Goal: Find specific page/section: Find specific page/section

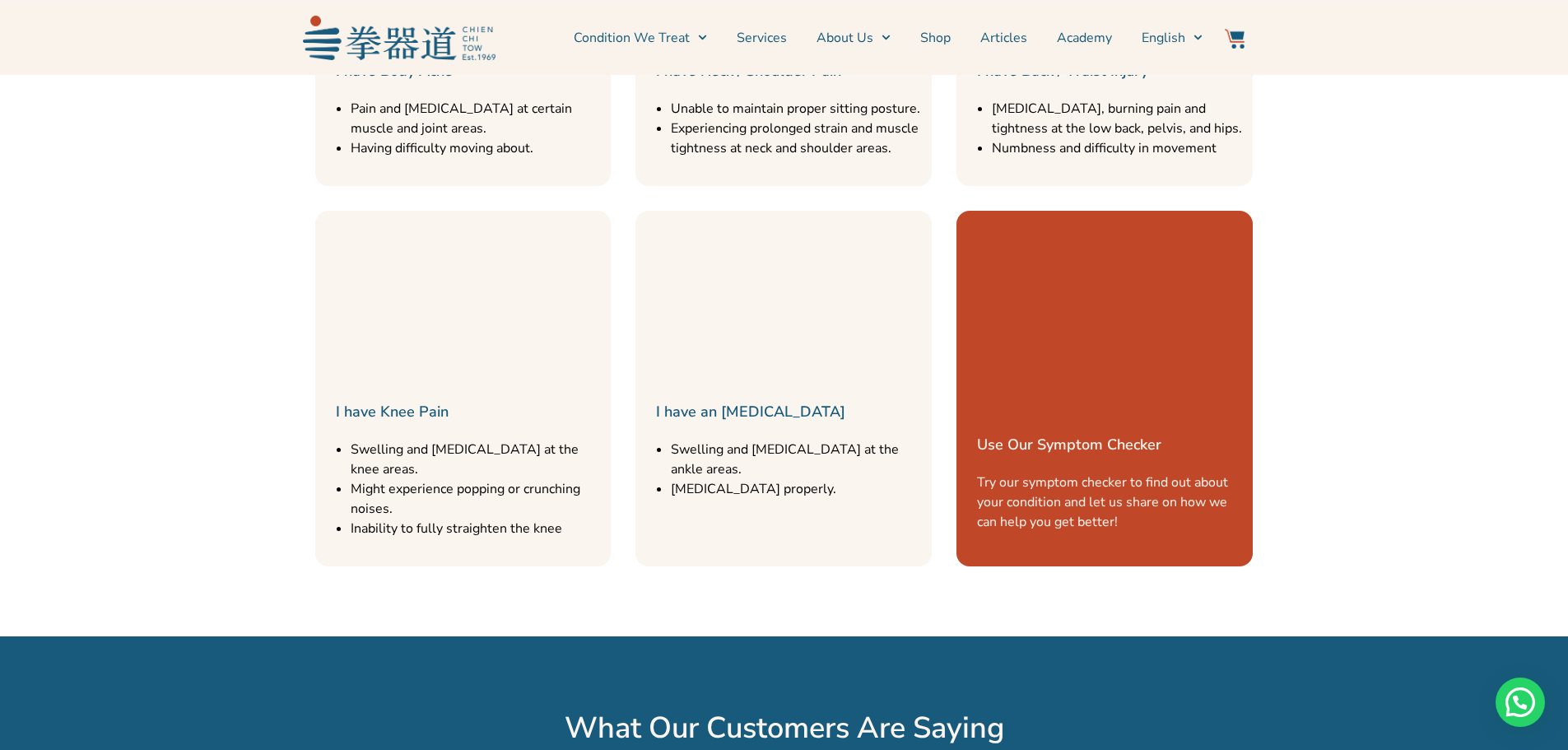
scroll to position [416, 0]
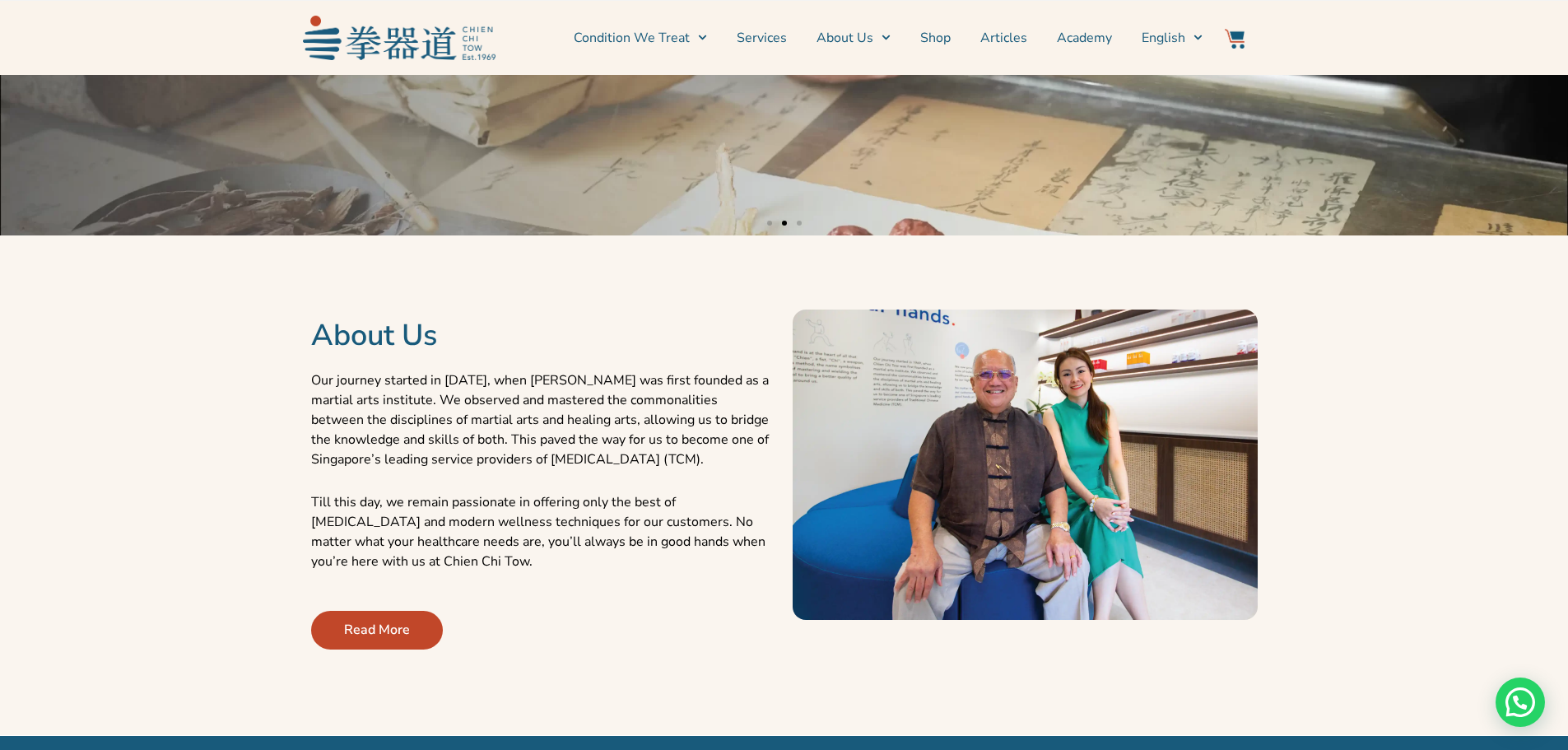
drag, startPoint x: 598, startPoint y: 264, endPoint x: 585, endPoint y: -37, distance: 301.3
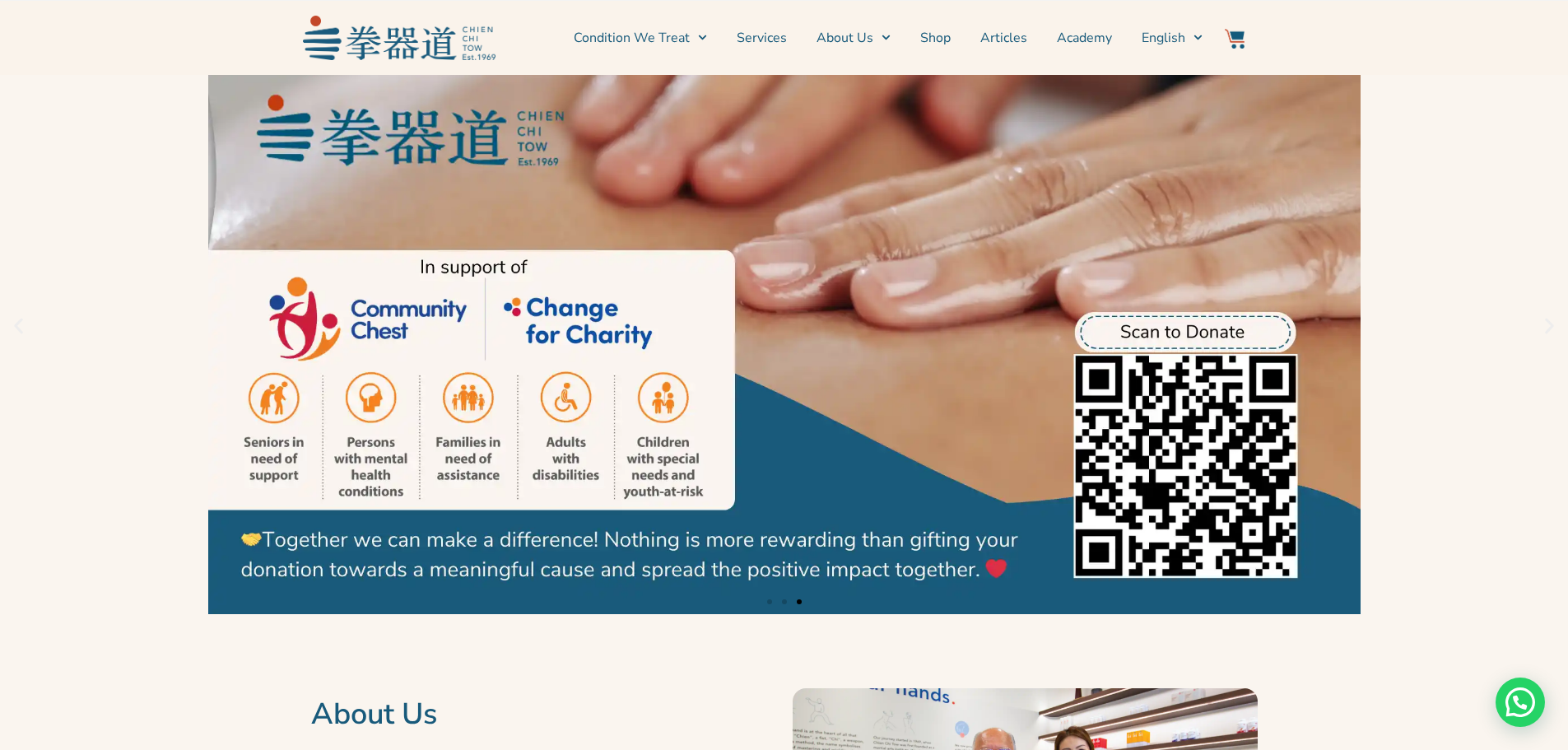
scroll to position [0, 0]
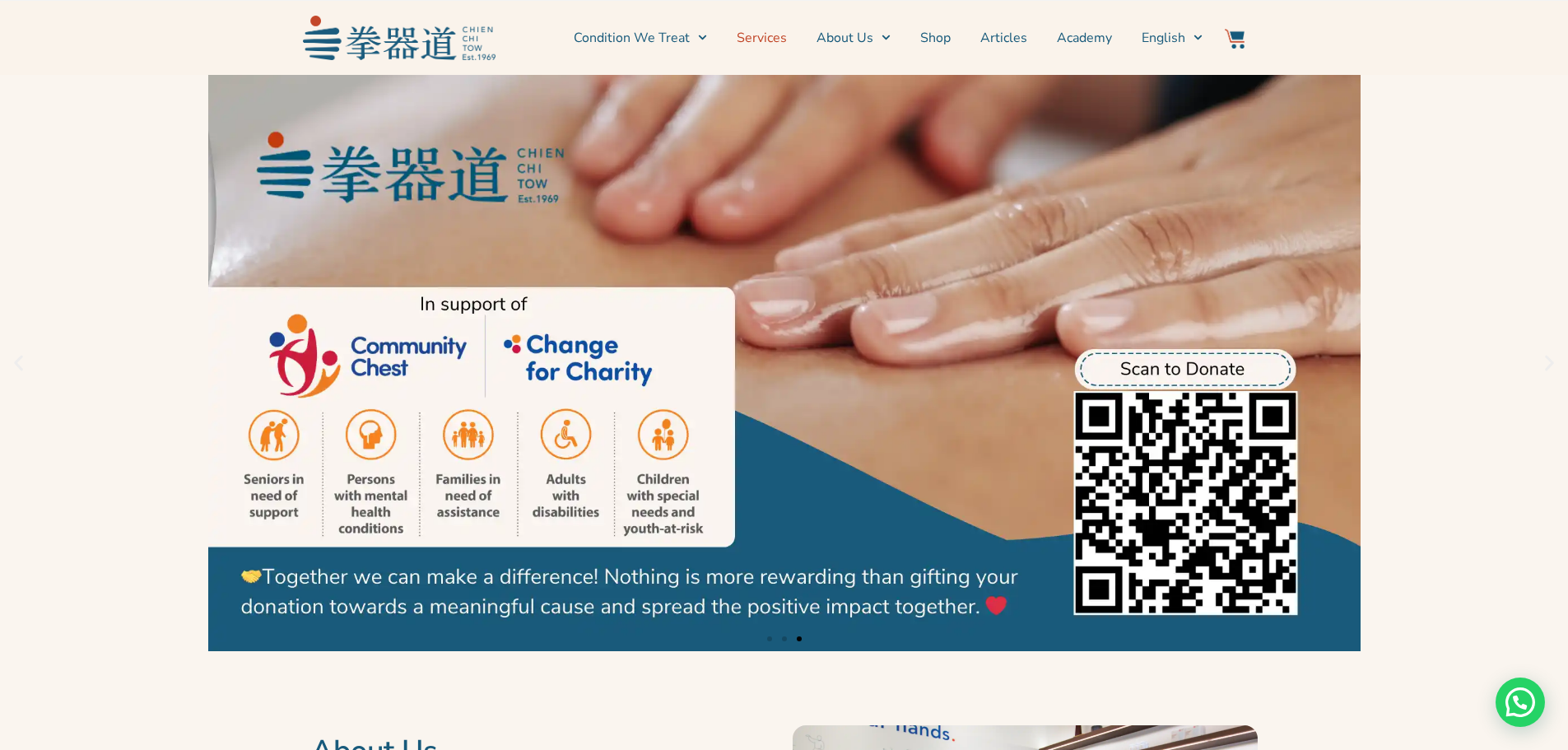
click at [787, 34] on link "Services" at bounding box center [761, 38] width 50 height 41
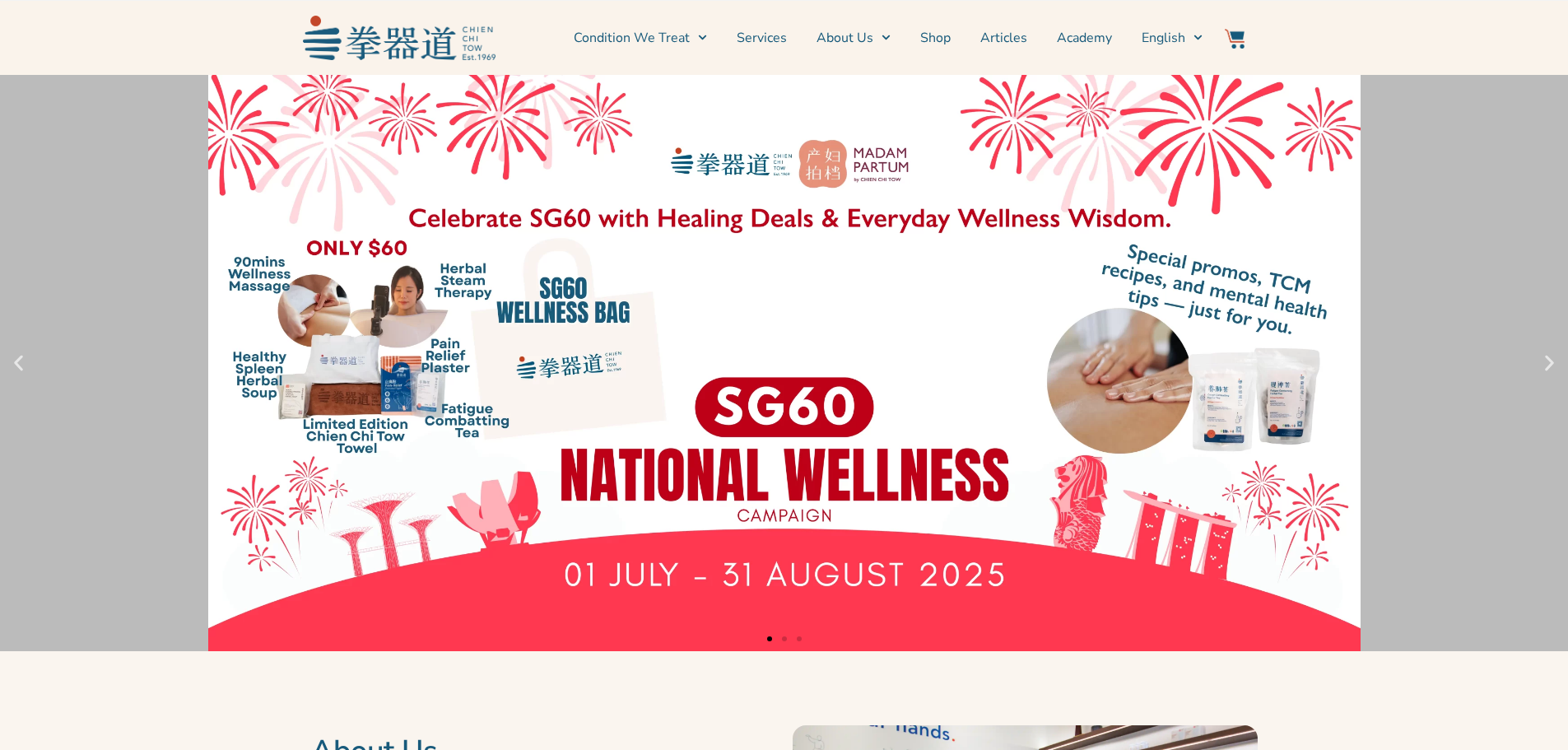
click at [700, 415] on link "1 / 3" at bounding box center [784, 363] width 1568 height 576
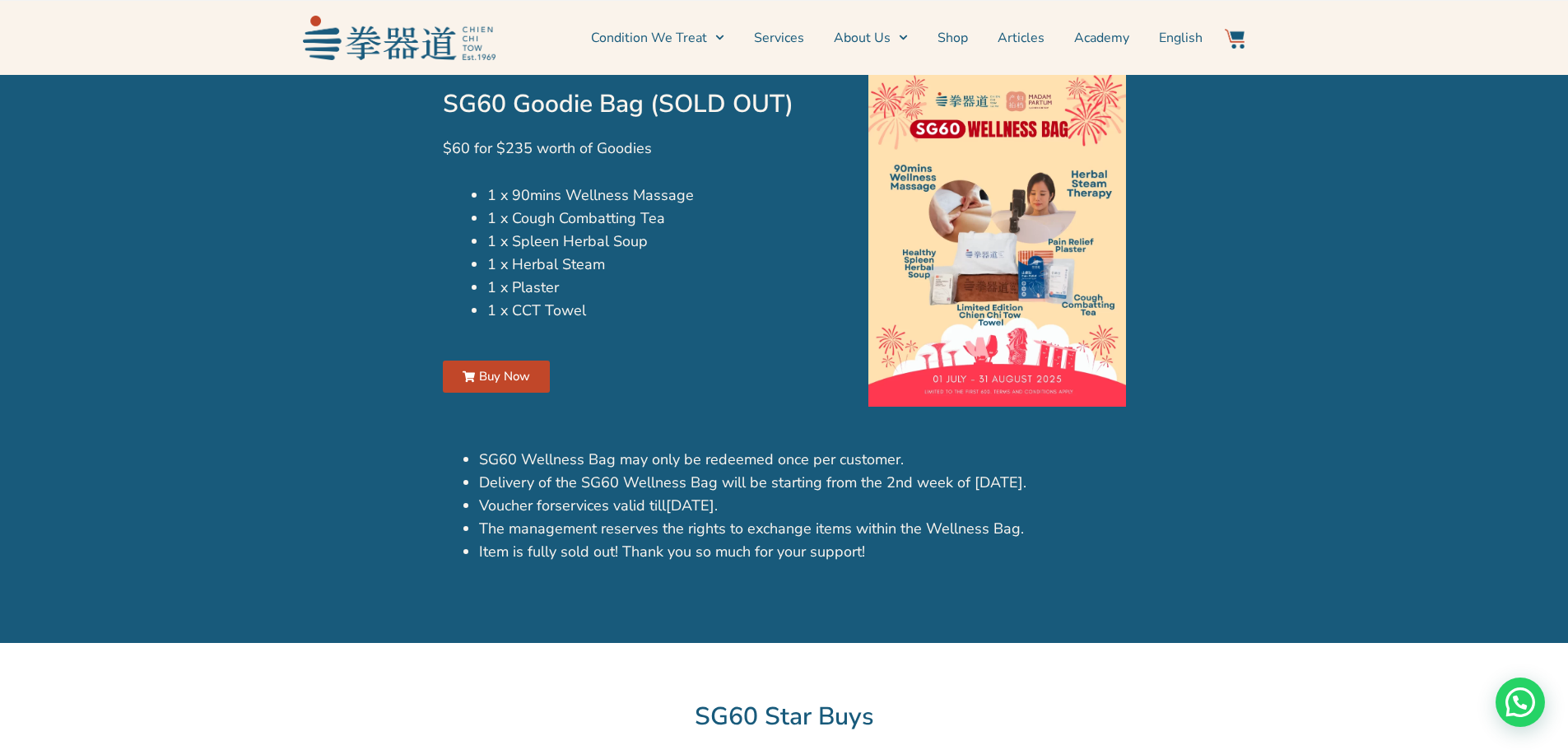
scroll to position [1152, 0]
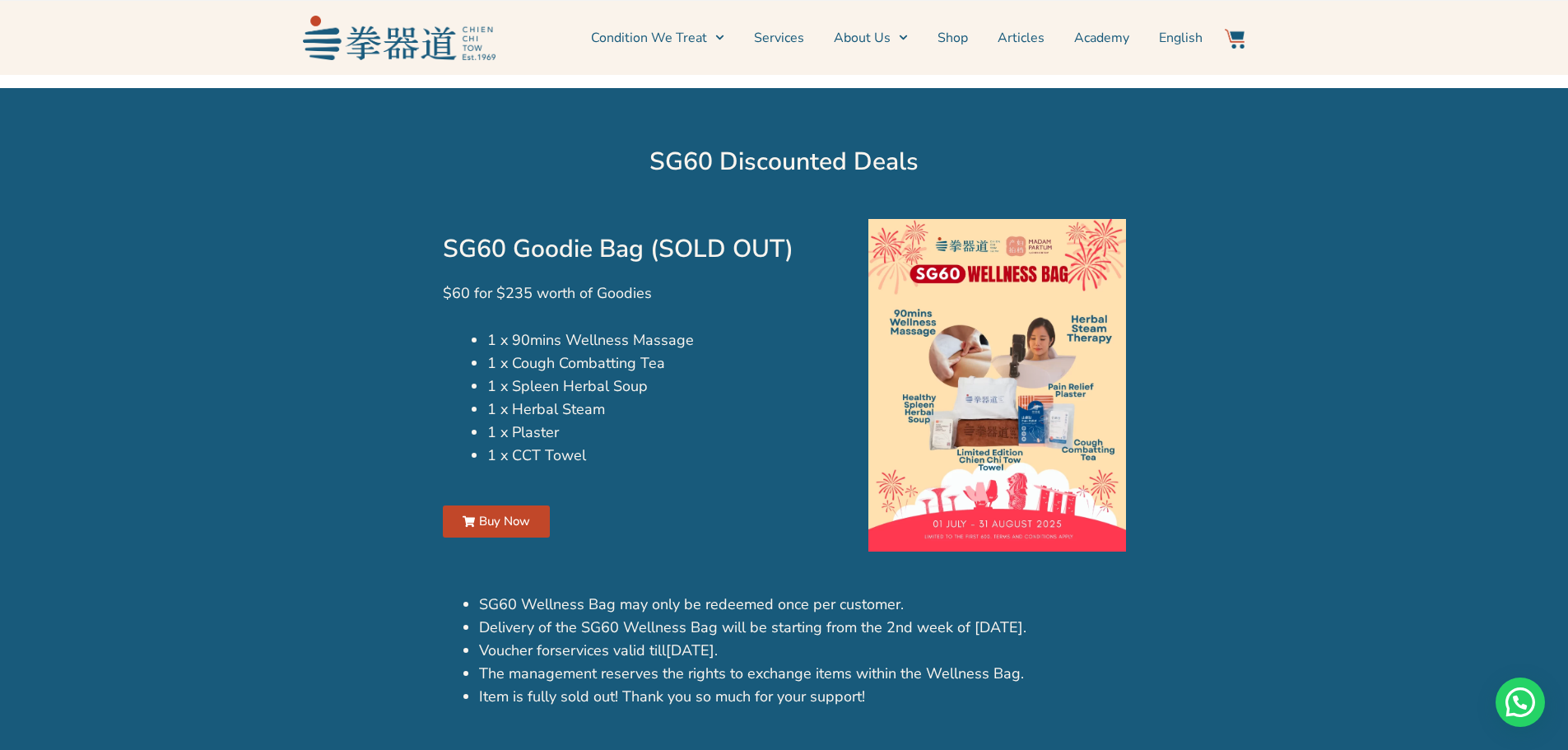
click at [473, 514] on link "Buy Now" at bounding box center [496, 521] width 107 height 32
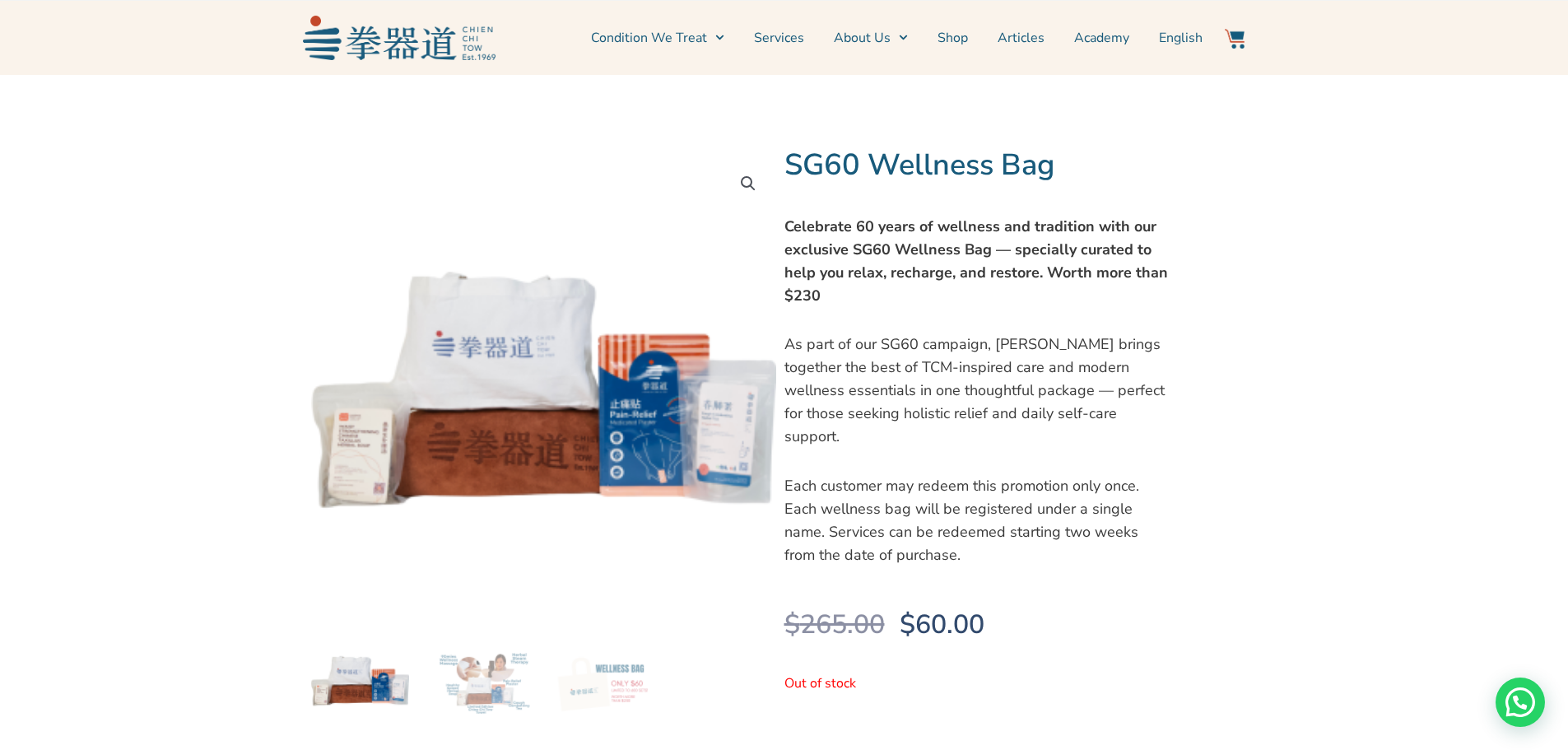
drag, startPoint x: 988, startPoint y: 501, endPoint x: 1059, endPoint y: 590, distance: 113.9
click at [1059, 608] on p "$ 265.00 Original price was: $ 265.00. $ 60.00 Current price is: $ 60.00." at bounding box center [976, 625] width 385 height 33
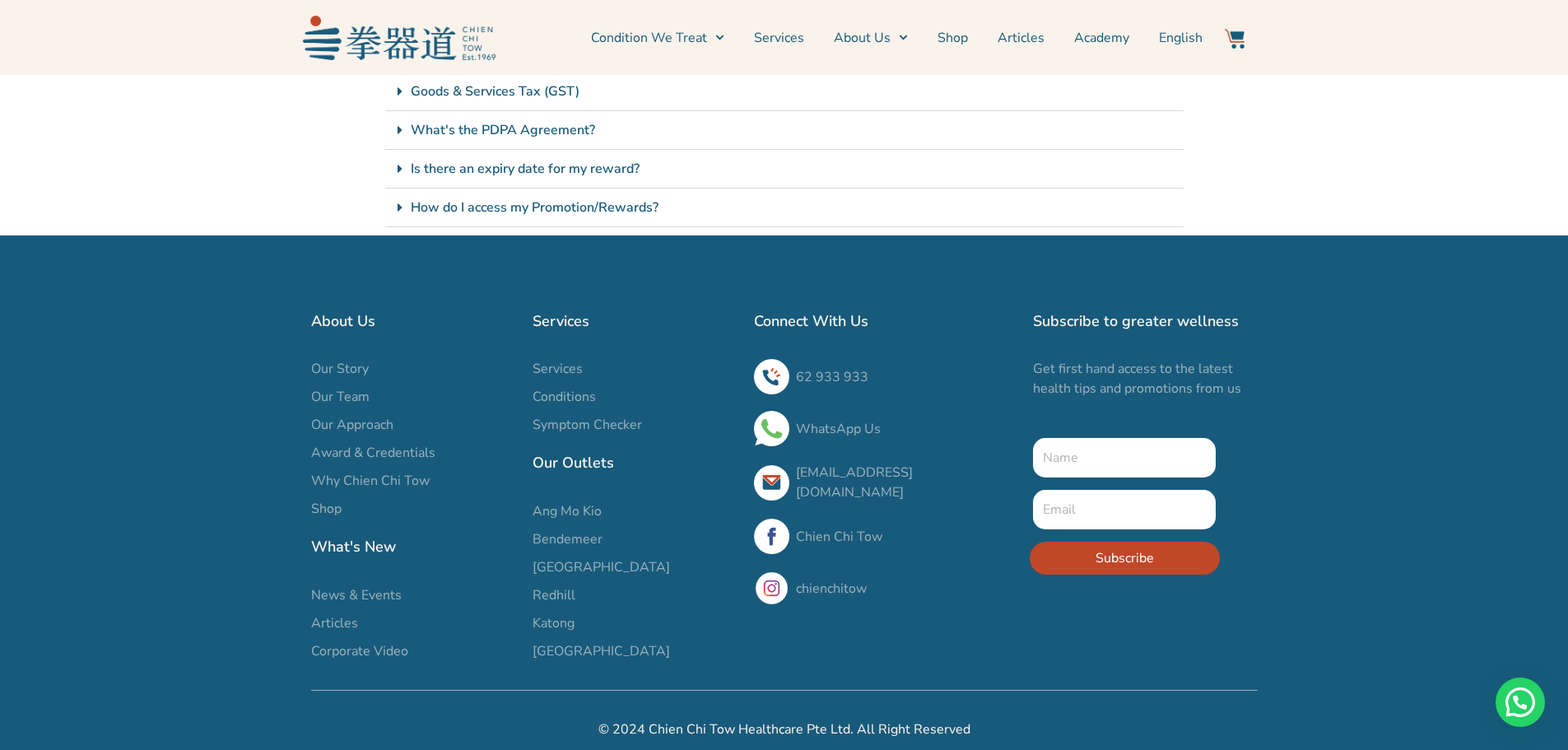
scroll to position [1302, 0]
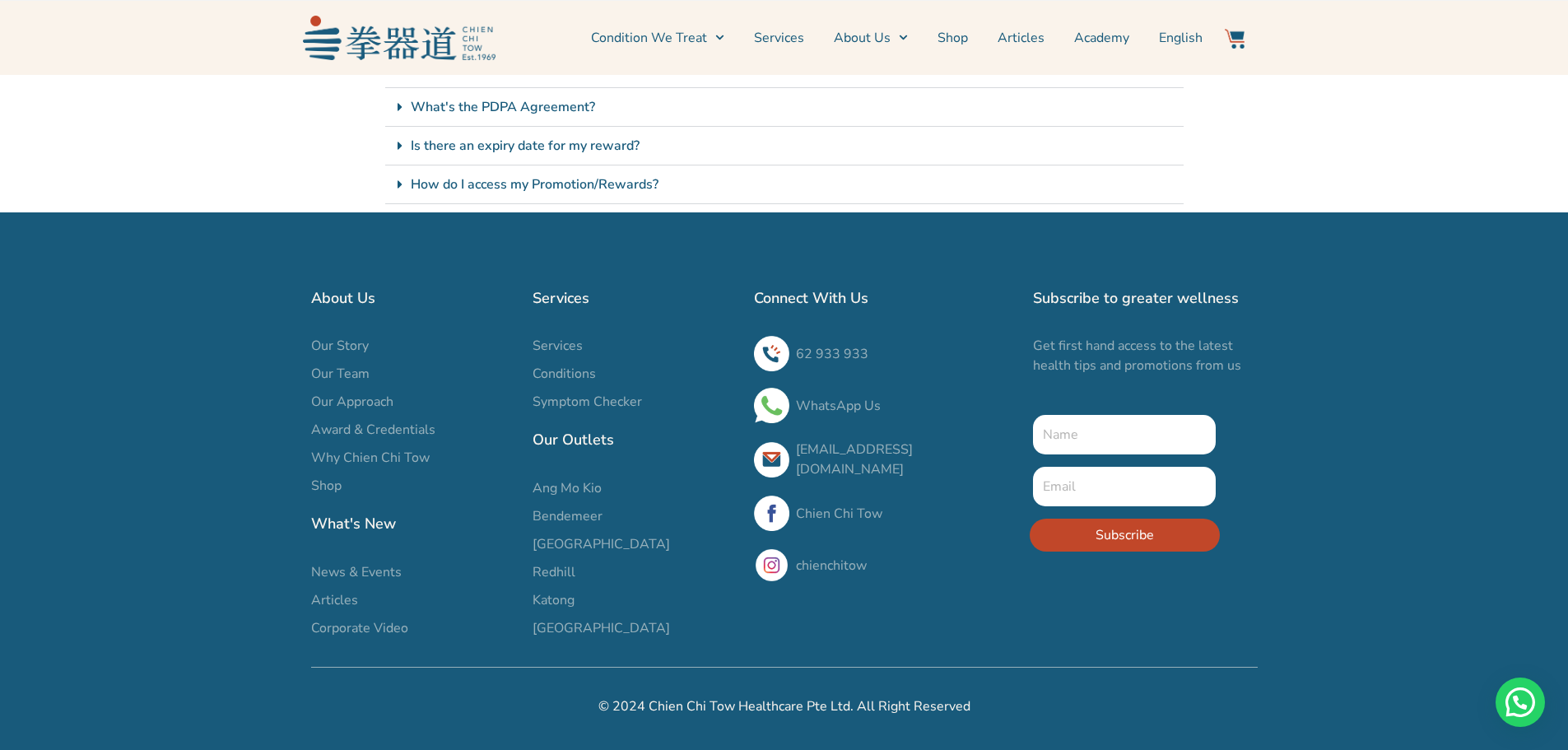
click at [578, 516] on span "Bendemeer" at bounding box center [567, 516] width 70 height 20
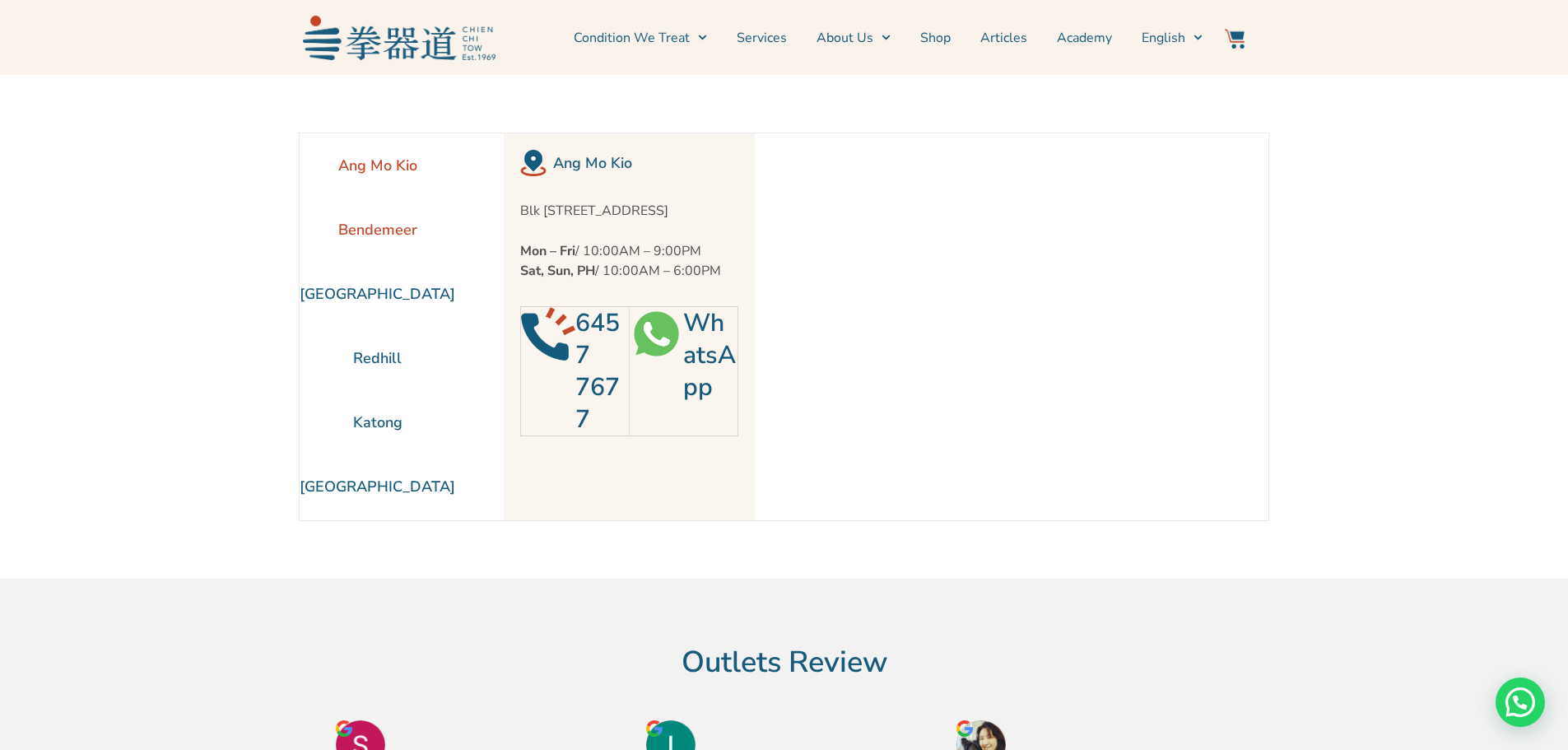
click at [394, 231] on li "Bendemeer" at bounding box center [377, 229] width 155 height 64
click at [639, 221] on p "Blk [STREET_ADDRESS]" at bounding box center [629, 211] width 218 height 20
drag, startPoint x: 516, startPoint y: 207, endPoint x: 678, endPoint y: 237, distance: 164.8
click at [678, 221] on p "Blk [STREET_ADDRESS]" at bounding box center [629, 211] width 218 height 20
copy p "Blk [STREET_ADDRESS]"
